Goal: Task Accomplishment & Management: Complete application form

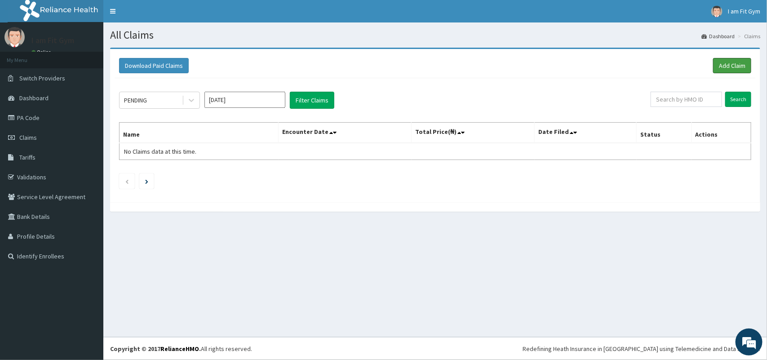
click at [730, 62] on link "Add Claim" at bounding box center [732, 65] width 38 height 15
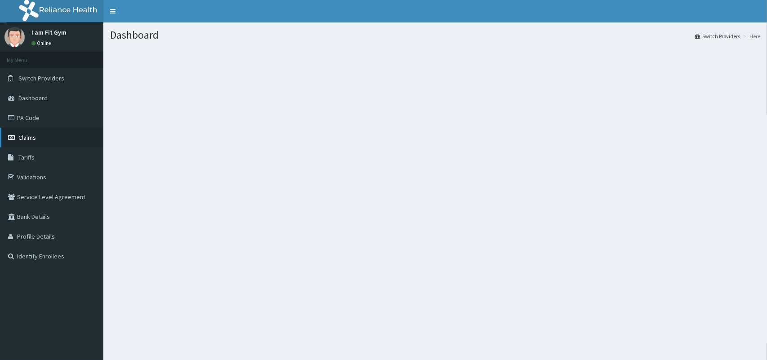
click at [50, 136] on link "Claims" at bounding box center [51, 138] width 103 height 20
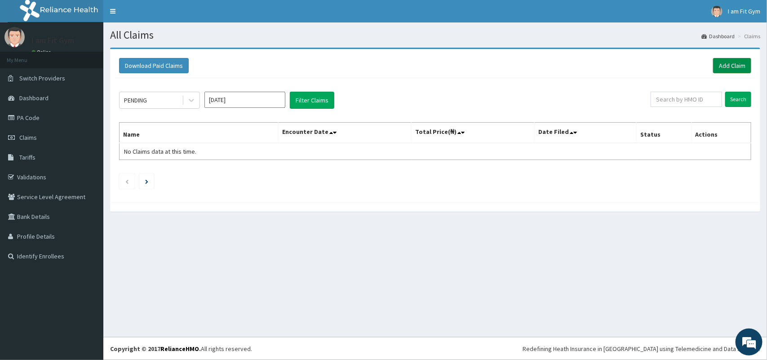
click at [724, 67] on link "Add Claim" at bounding box center [732, 65] width 38 height 15
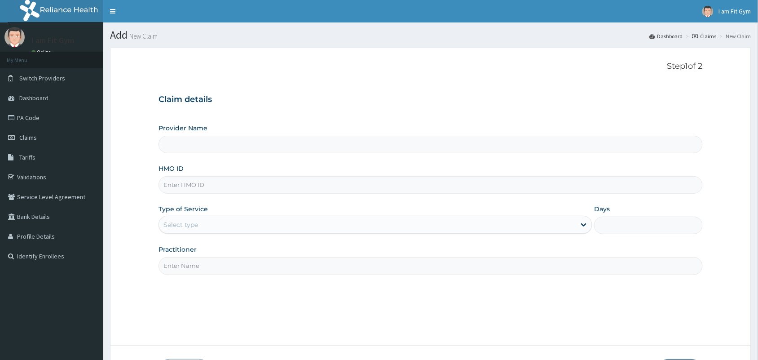
type input "I am Fit Gym - Ajah"
type input "1"
click at [223, 146] on input "I am Fit Gym - Ajah" at bounding box center [431, 145] width 544 height 18
